Goal: Information Seeking & Learning: Learn about a topic

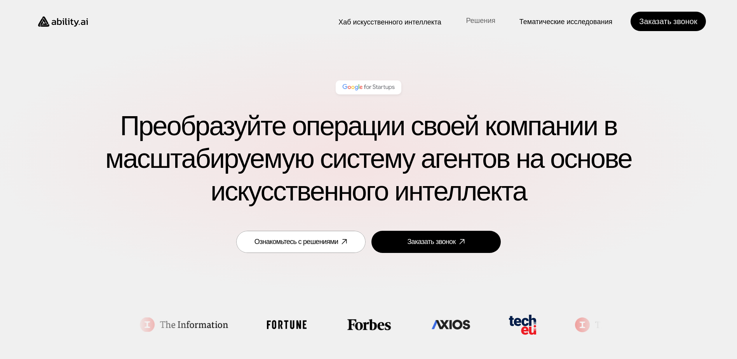
click at [481, 23] on p "Решения" at bounding box center [480, 21] width 29 height 10
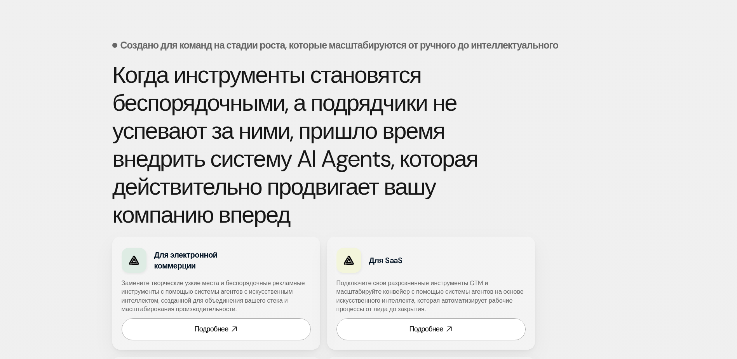
scroll to position [355, 0]
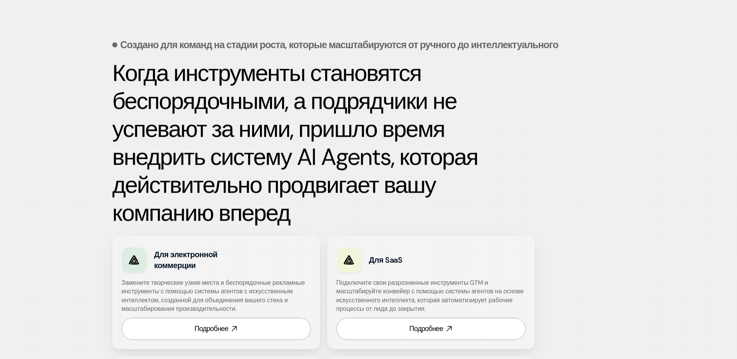
click at [382, 264] on h3 "Для SaaS" at bounding box center [422, 259] width 106 height 11
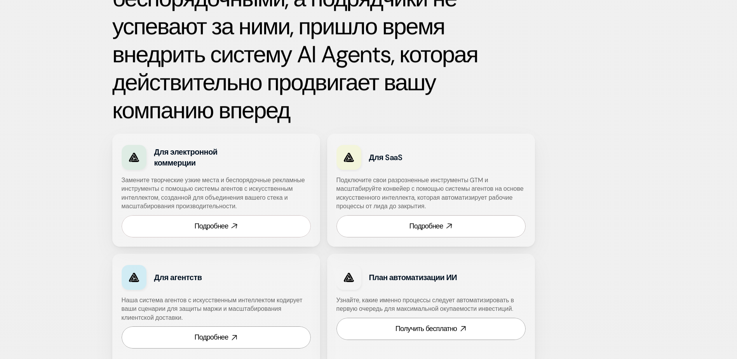
scroll to position [459, 0]
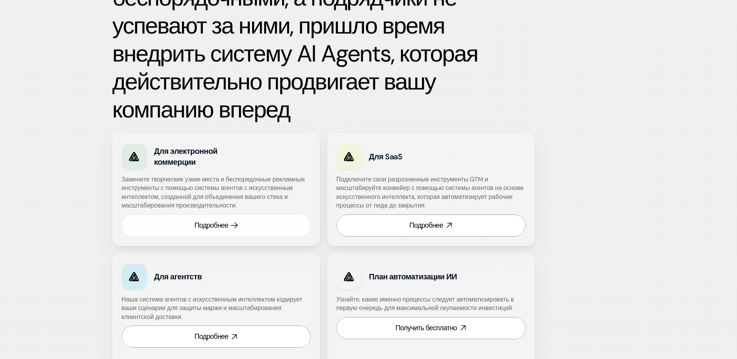
click at [214, 228] on div "Подробнее" at bounding box center [212, 226] width 34 height 10
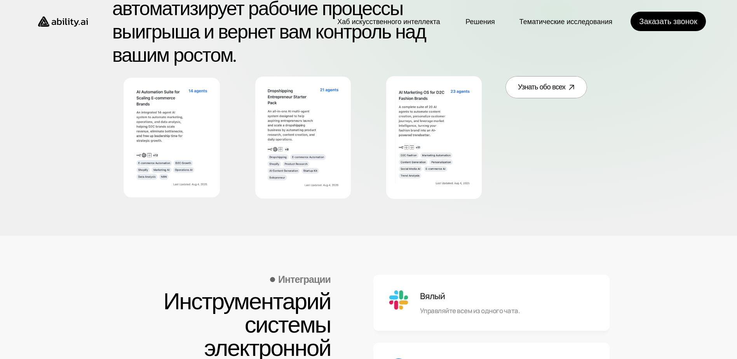
scroll to position [568, 0]
click at [538, 86] on div "Узнать обо всех" at bounding box center [541, 87] width 47 height 10
